Goal: Task Accomplishment & Management: Use online tool/utility

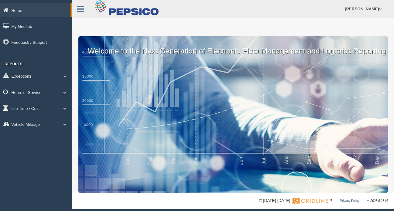
click at [63, 90] on link "Hours of Service" at bounding box center [36, 92] width 72 height 14
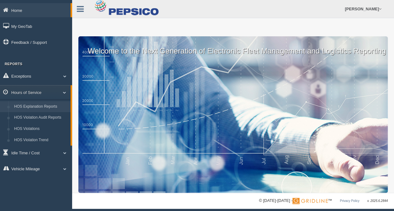
click at [52, 106] on link "HOS Explanation Reports" at bounding box center [40, 106] width 59 height 11
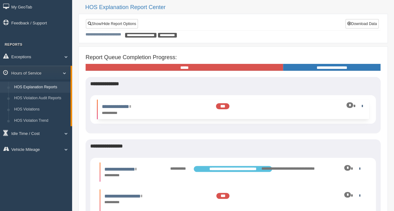
scroll to position [16, 0]
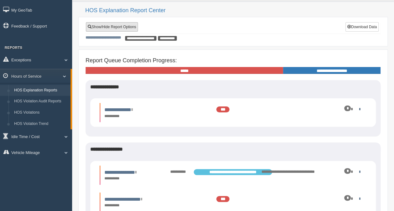
click at [130, 27] on link "Show/Hide Report Options" at bounding box center [112, 26] width 52 height 9
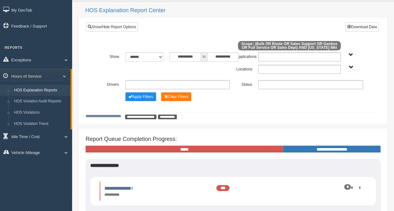
click at [348, 65] on span "[US_STATE] Mkt" at bounding box center [350, 67] width 5 height 5
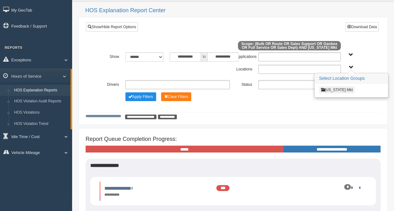
click at [335, 90] on button "[US_STATE] Mkt" at bounding box center [337, 89] width 36 height 7
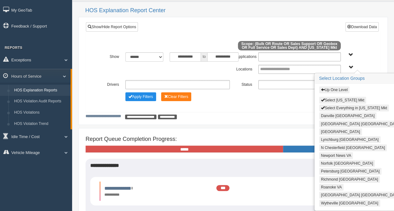
click at [328, 160] on button "Norfolk [GEOGRAPHIC_DATA]" at bounding box center [347, 163] width 56 height 7
click at [295, 102] on div "**********" at bounding box center [232, 72] width 285 height 69
click at [266, 95] on div "Apply Filters Clear Filters" at bounding box center [233, 95] width 266 height 7
click at [240, 82] on label "Status" at bounding box center [244, 84] width 22 height 8
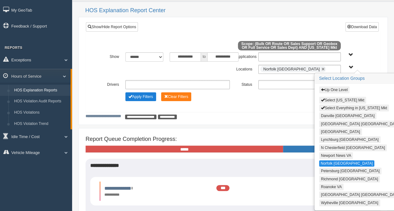
click at [140, 93] on button "Apply Filters" at bounding box center [140, 96] width 31 height 9
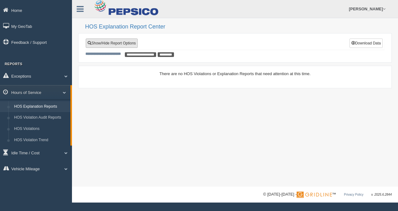
click at [130, 42] on link "Show/Hide Report Options" at bounding box center [112, 43] width 52 height 9
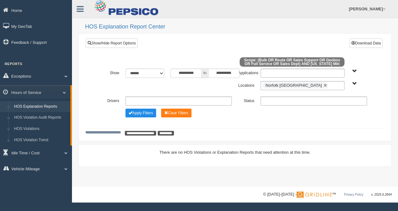
click at [351, 82] on div "[US_STATE] Mkt" at bounding box center [359, 83] width 16 height 5
click at [354, 82] on span "[US_STATE] Mkt" at bounding box center [355, 83] width 5 height 5
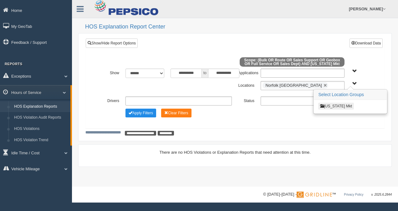
click at [332, 103] on button "[US_STATE] Mkt" at bounding box center [336, 106] width 36 height 7
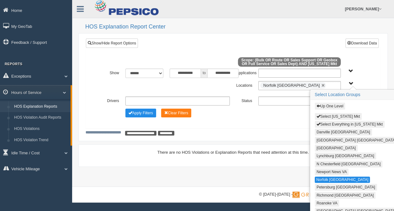
click at [338, 114] on button "Select Virginia Mkt" at bounding box center [337, 116] width 47 height 7
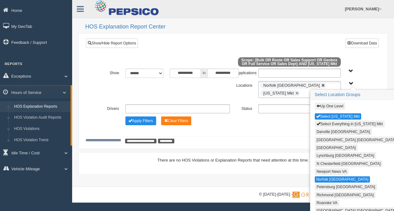
click at [321, 85] on link at bounding box center [323, 86] width 4 height 4
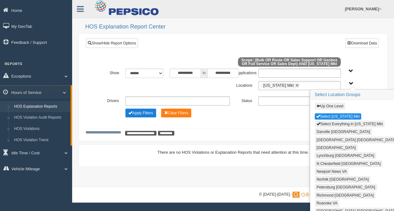
click at [149, 110] on button "Apply Filters" at bounding box center [140, 113] width 31 height 9
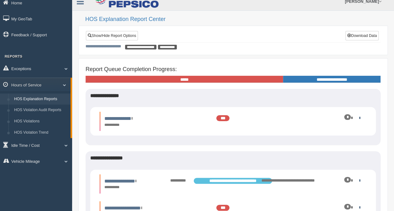
scroll to position [8, 0]
click at [129, 35] on link "Show/Hide Report Options" at bounding box center [112, 35] width 52 height 9
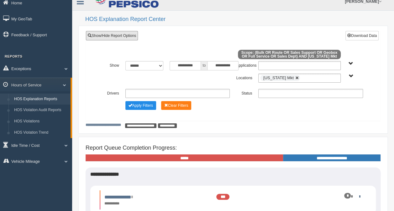
click at [295, 78] on link at bounding box center [297, 78] width 4 height 4
type input "**********"
click at [349, 75] on span "[US_STATE] Mkt" at bounding box center [350, 76] width 5 height 5
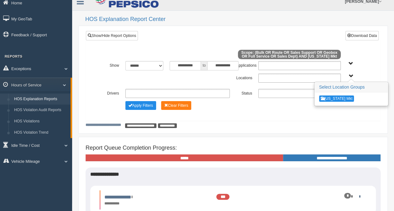
click at [286, 77] on input "text" at bounding box center [281, 78] width 43 height 8
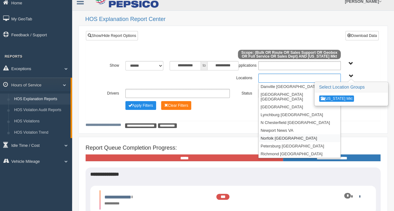
click at [275, 134] on li "Norfolk [GEOGRAPHIC_DATA]" at bounding box center [299, 138] width 82 height 8
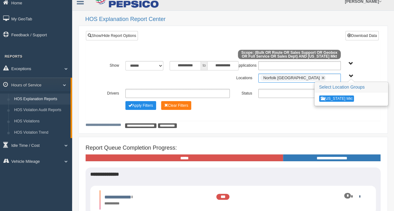
click at [290, 128] on div "**********" at bounding box center [233, 81] width 298 height 100
click at [139, 104] on button "Apply Filters" at bounding box center [140, 105] width 31 height 9
